Goal: Find specific fact: Find specific fact

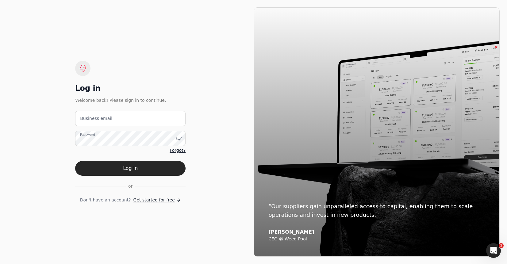
click at [110, 120] on email "Business email" at bounding box center [130, 118] width 110 height 15
type email "[EMAIL_ADDRESS][DOMAIN_NAME]"
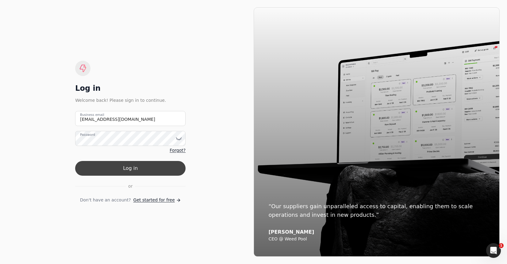
click at [145, 163] on button "Log in" at bounding box center [130, 168] width 110 height 15
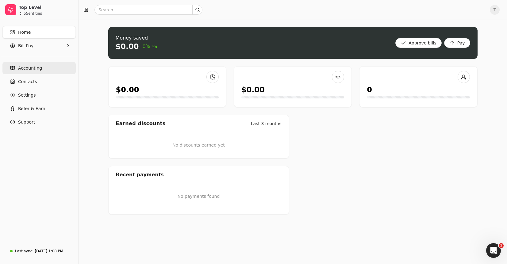
click at [24, 71] on span "Accounting" at bounding box center [30, 68] width 24 height 6
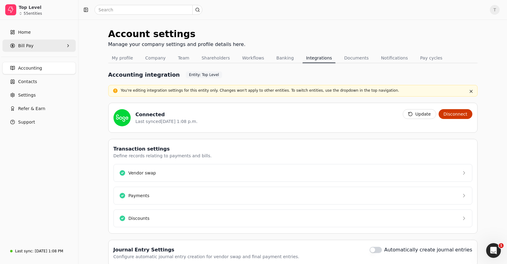
click at [37, 43] on Pay "Bill Pay" at bounding box center [38, 46] width 73 height 12
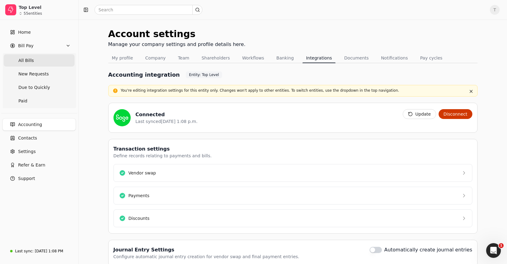
drag, startPoint x: 35, startPoint y: 57, endPoint x: 43, endPoint y: 58, distance: 8.3
click at [35, 57] on Bills "All Bills" at bounding box center [39, 60] width 71 height 12
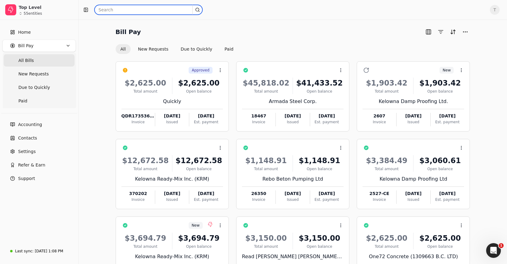
click at [145, 9] on input "text" at bounding box center [148, 10] width 108 height 10
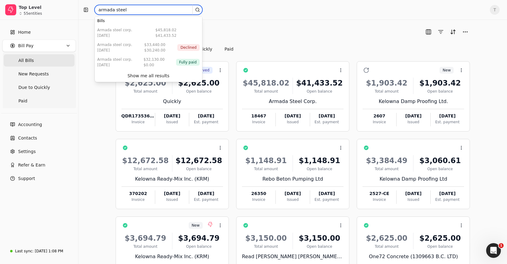
type input "armada steel"
drag, startPoint x: 167, startPoint y: 44, endPoint x: 252, endPoint y: 52, distance: 84.7
click at [167, 44] on div "Armada Steel Corp. [DATE] $33,440.00 $30,240.00 Declined" at bounding box center [148, 47] width 107 height 15
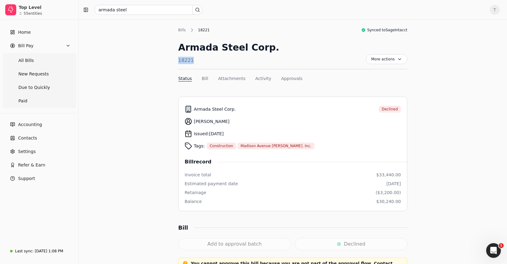
drag, startPoint x: 185, startPoint y: 60, endPoint x: 161, endPoint y: 60, distance: 23.9
copy div "18221"
